Goal: Information Seeking & Learning: Find specific page/section

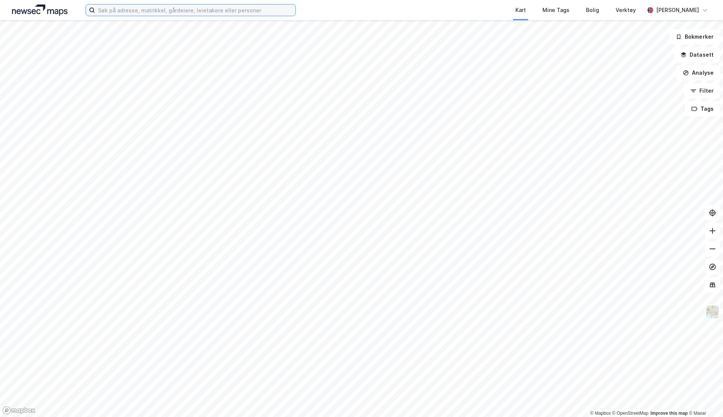
click at [139, 7] on input at bounding box center [195, 10] width 201 height 11
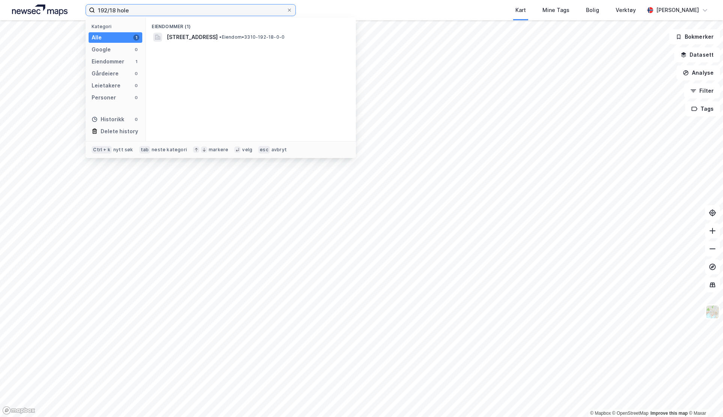
type input "192/18 hole"
click at [262, 33] on div "Vik torg 2, 3530, RØYSE, HOLE • Eiendom • 3310-192-18-0-0" at bounding box center [258, 37] width 182 height 9
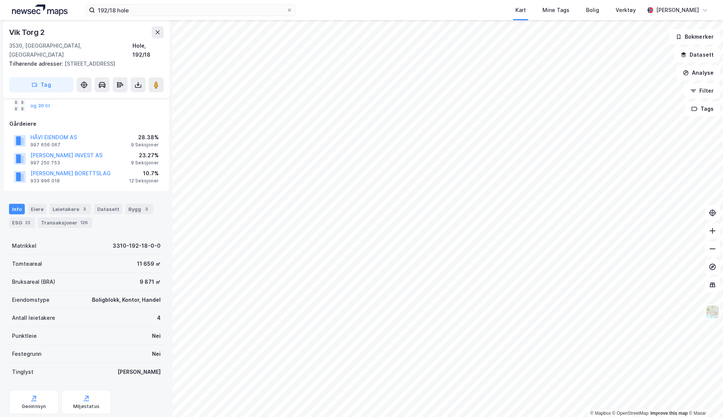
click at [66, 204] on div "Leietakere 3" at bounding box center [71, 209] width 42 height 11
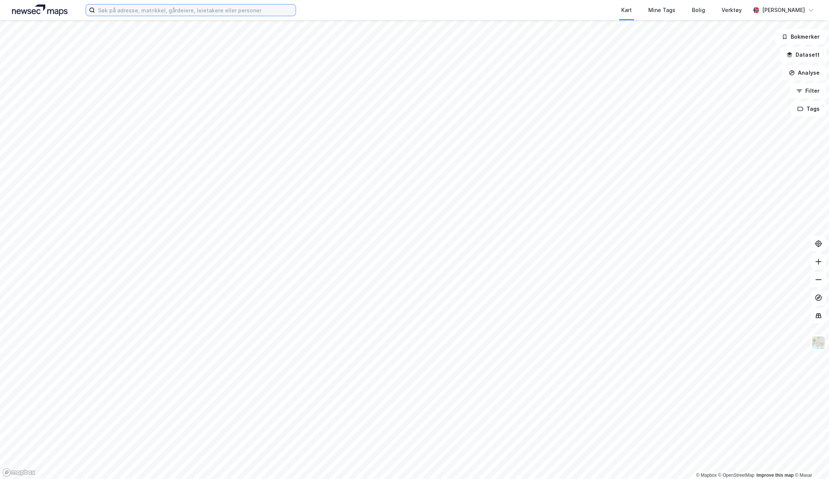
click at [187, 8] on input at bounding box center [195, 10] width 201 height 11
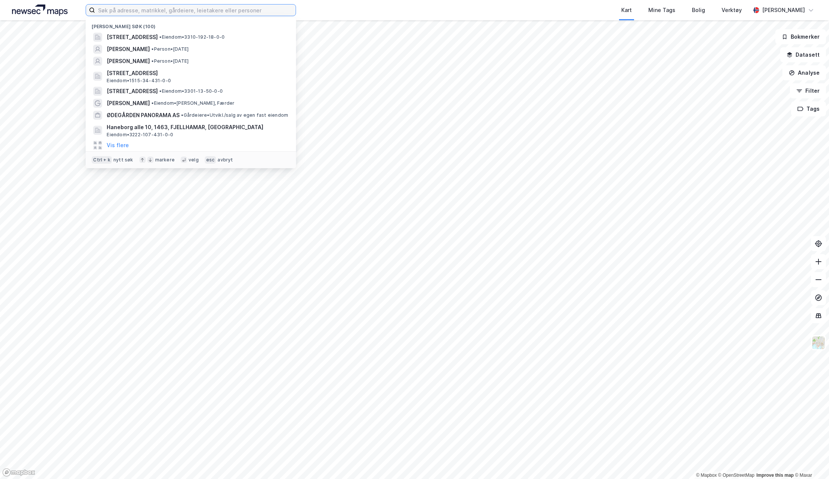
paste input "Eidetorget 17"
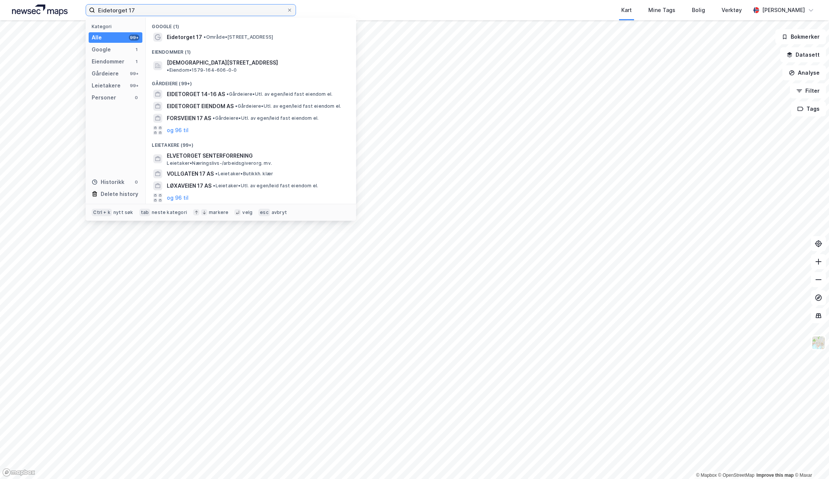
type input "Eidetorget 17"
click at [188, 63] on span "[DEMOGRAPHIC_DATA][STREET_ADDRESS]" at bounding box center [222, 62] width 111 height 9
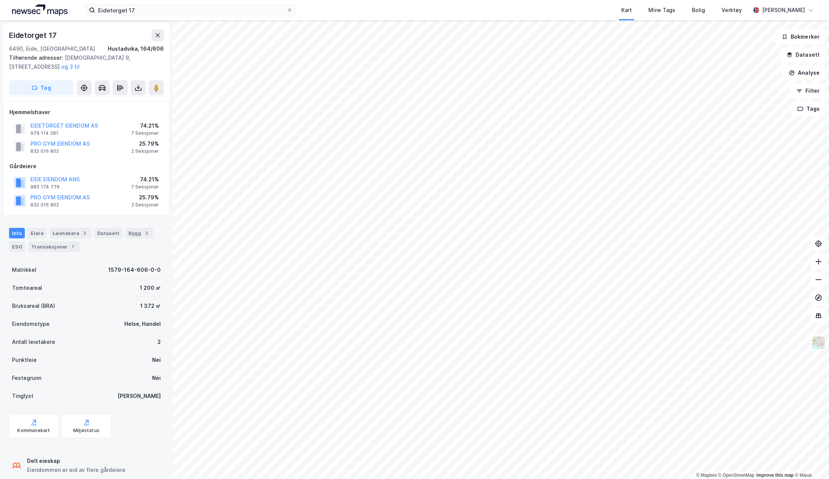
click at [30, 47] on div "6490, Eide, [GEOGRAPHIC_DATA]" at bounding box center [52, 48] width 86 height 9
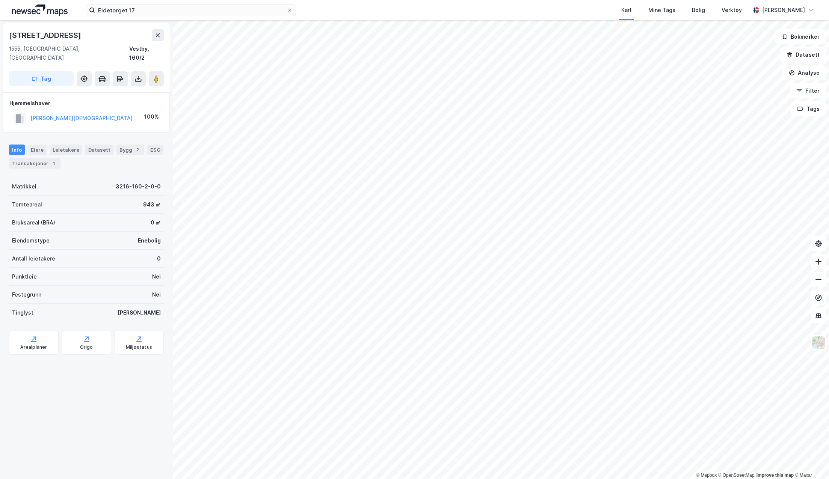
click at [43, 158] on div "Transaksjoner 1" at bounding box center [34, 163] width 51 height 11
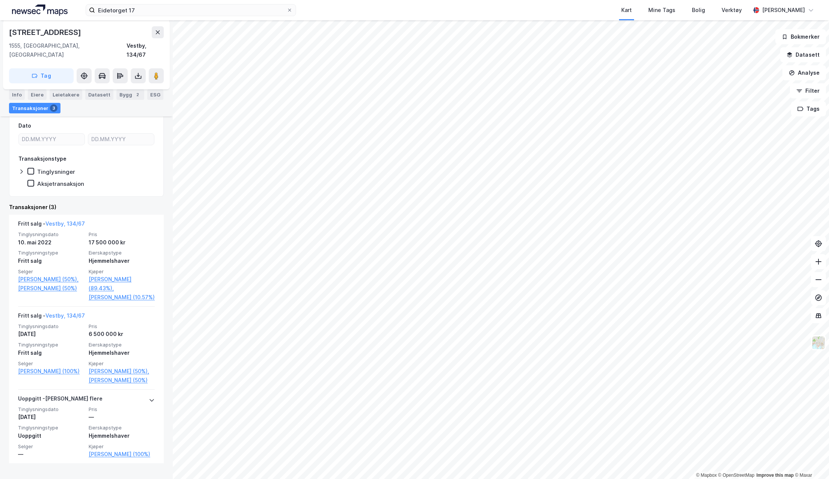
scroll to position [112, 0]
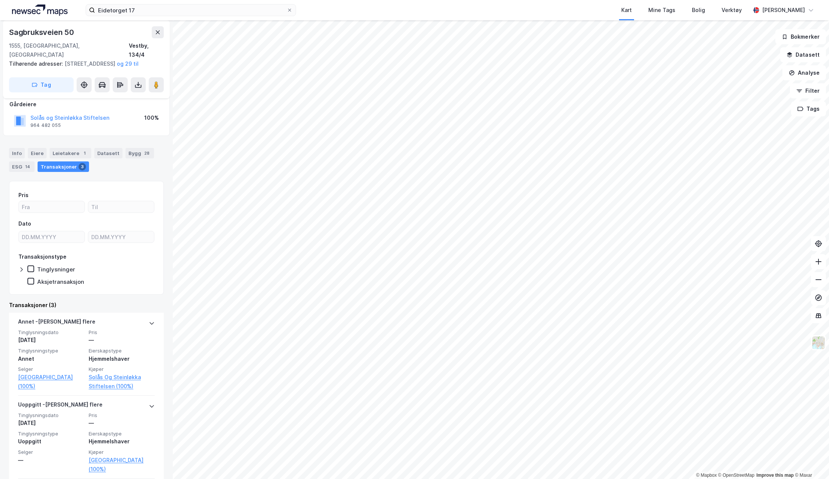
scroll to position [113, 0]
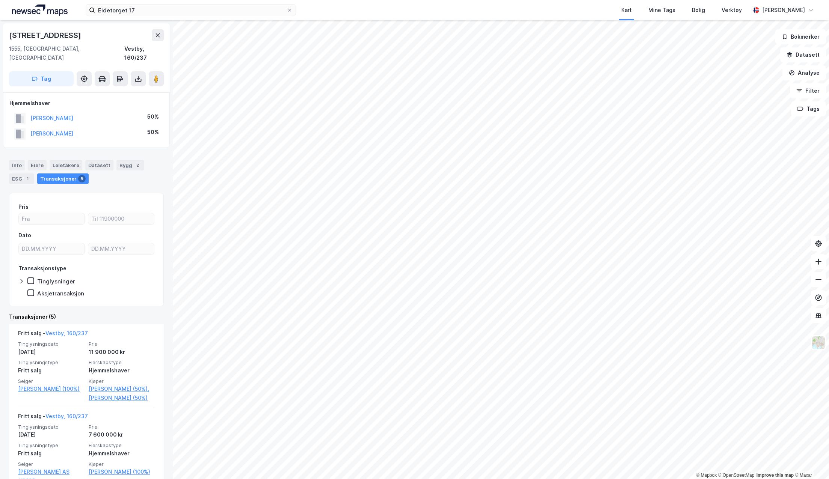
click at [94, 386] on link "[PERSON_NAME] (50%)," at bounding box center [122, 388] width 66 height 9
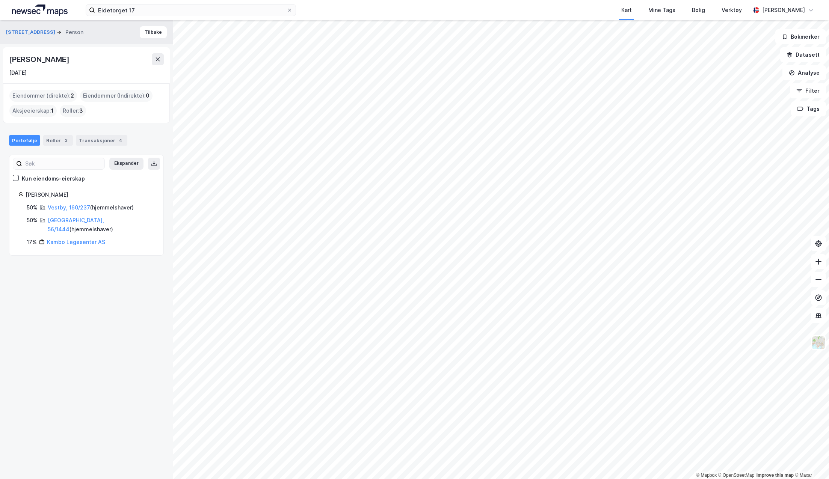
click at [117, 142] on div "4" at bounding box center [121, 141] width 8 height 8
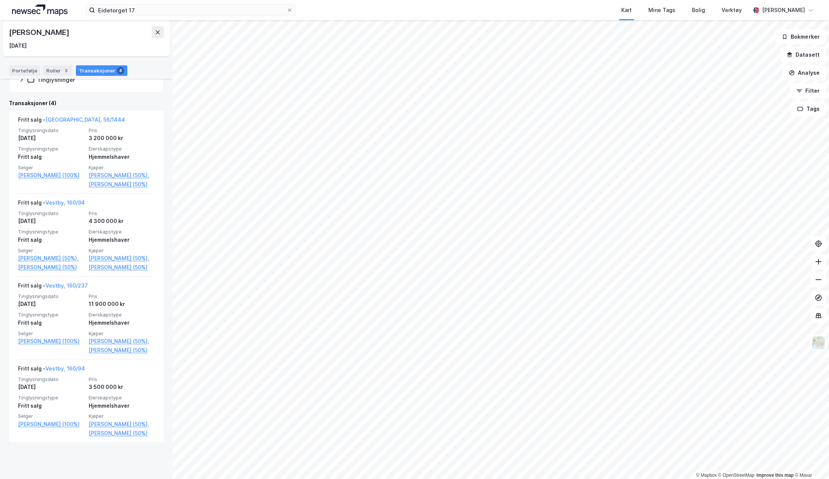
scroll to position [172, 0]
